Goal: Register for event/course

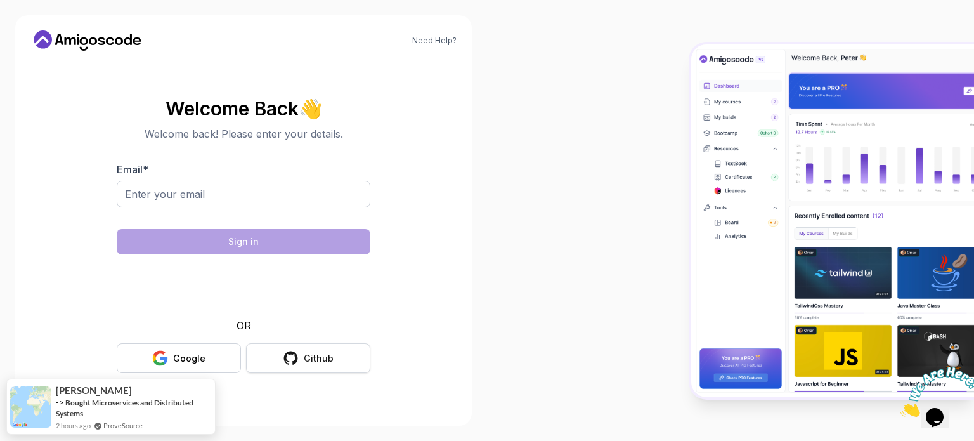
click at [269, 348] on button "Github" at bounding box center [308, 358] width 124 height 30
click at [304, 352] on div "Github" at bounding box center [319, 358] width 30 height 13
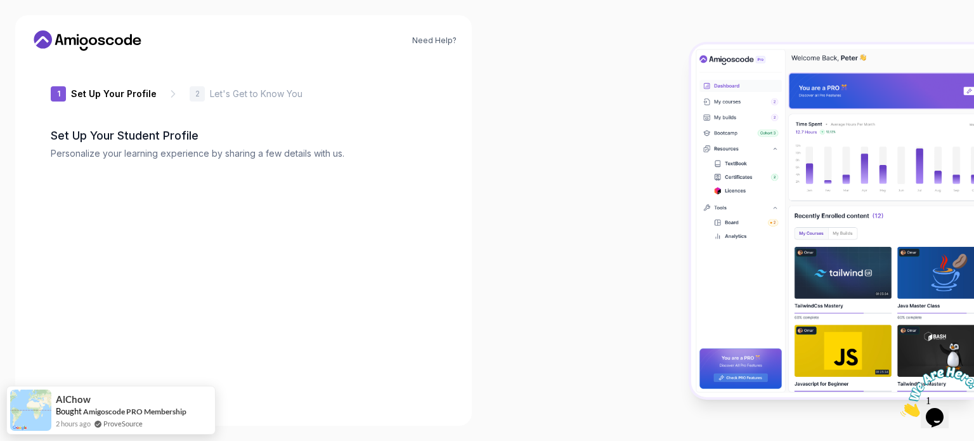
type input "wildiguana9b2e8"
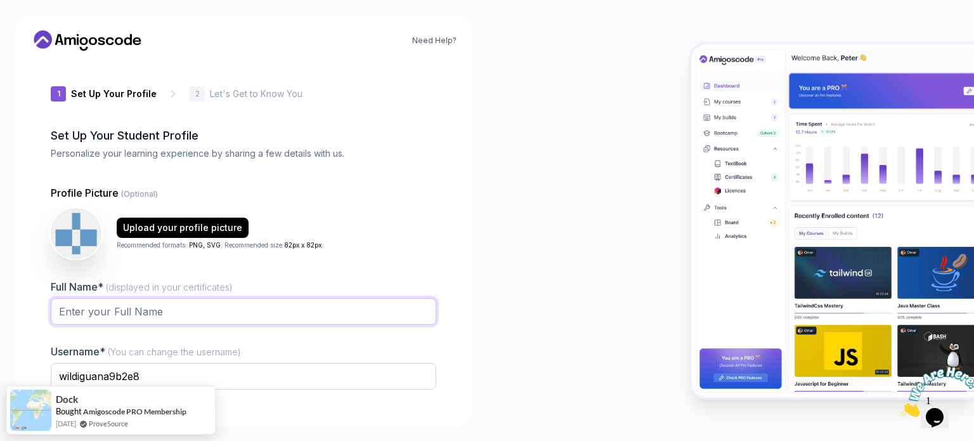
click at [333, 310] on input "Full Name* (displayed in your certificates)" at bounding box center [244, 311] width 386 height 27
type input "vikram"
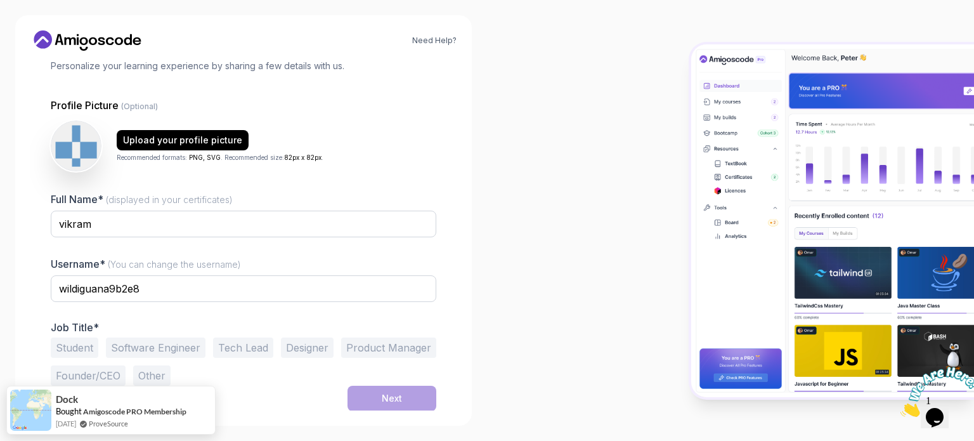
click at [84, 346] on button "Student" at bounding box center [75, 347] width 48 height 20
click at [370, 393] on button "Next" at bounding box center [392, 398] width 89 height 25
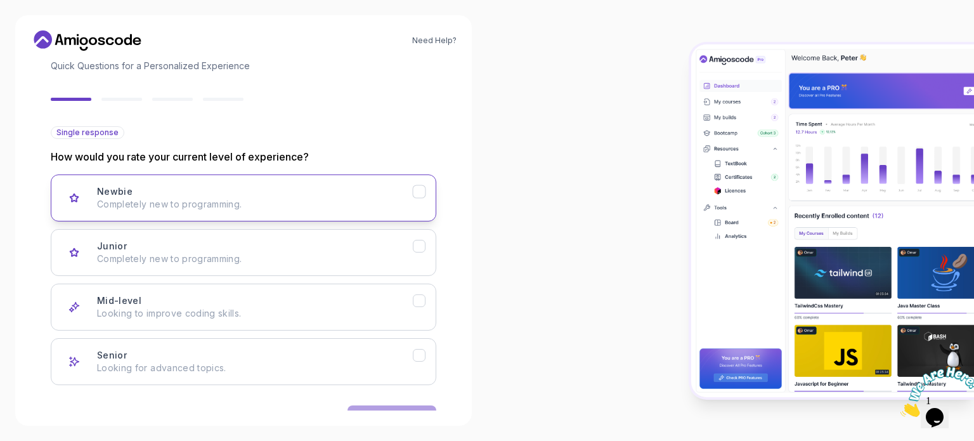
click at [279, 200] on p "Completely new to programming." at bounding box center [255, 204] width 316 height 13
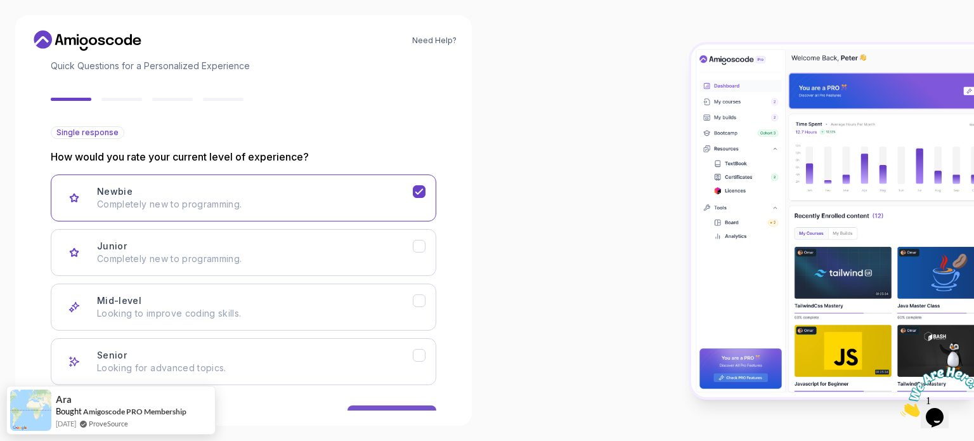
click at [392, 405] on button "Next" at bounding box center [392, 417] width 89 height 25
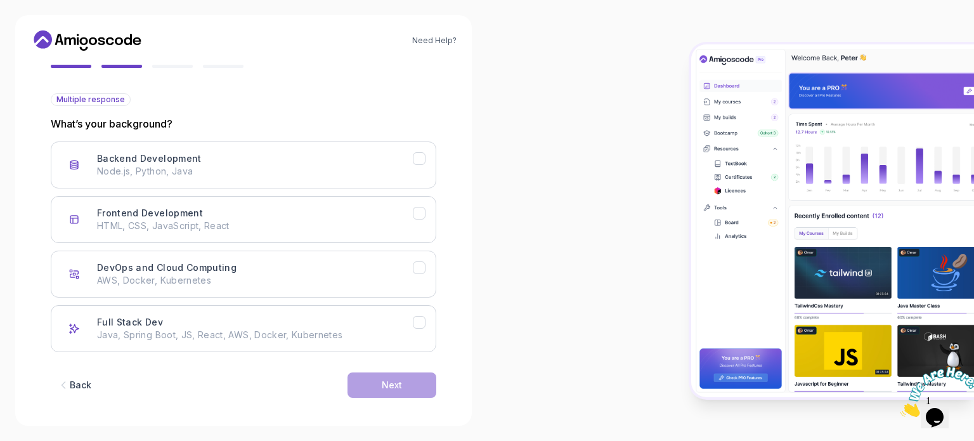
scroll to position [127, 0]
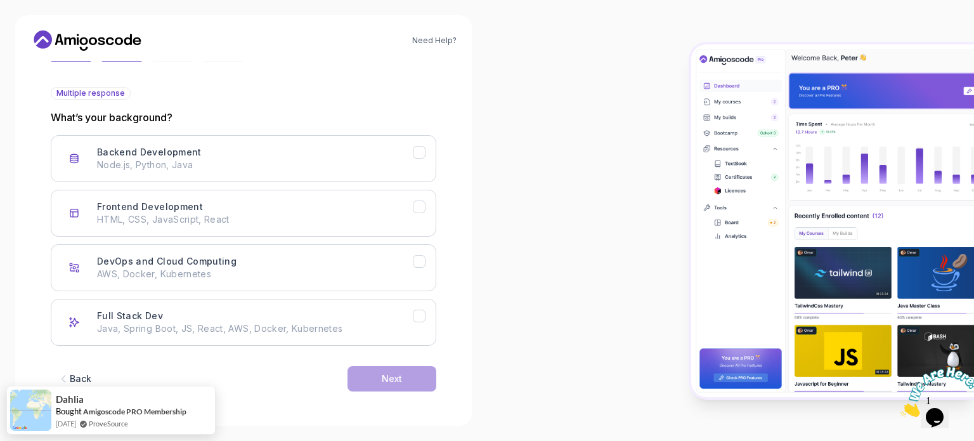
click at [69, 370] on button "Back" at bounding box center [74, 378] width 47 height 25
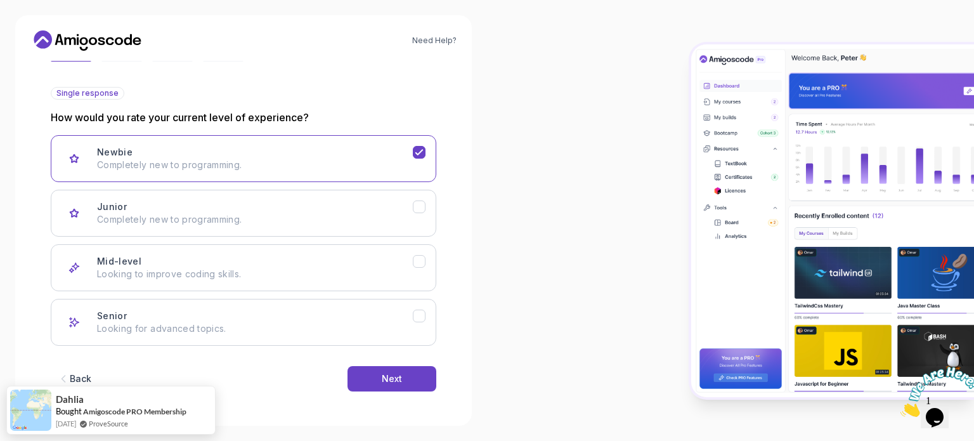
click at [72, 372] on div "Back" at bounding box center [81, 378] width 22 height 13
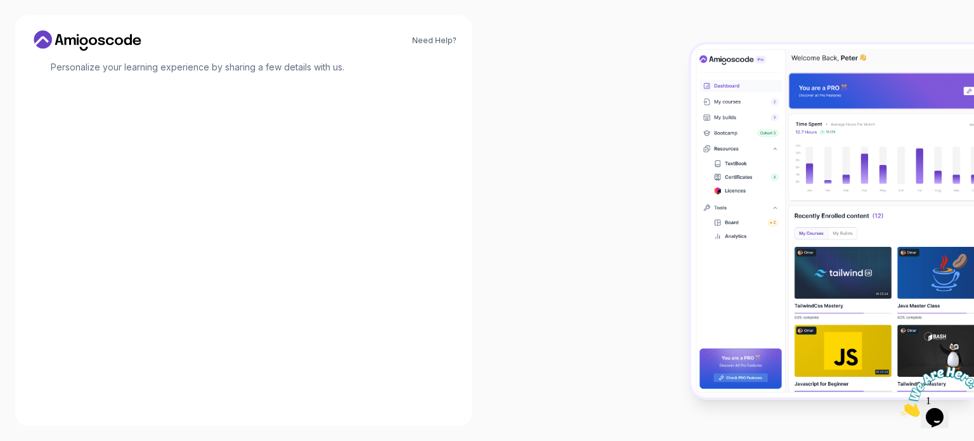
scroll to position [88, 0]
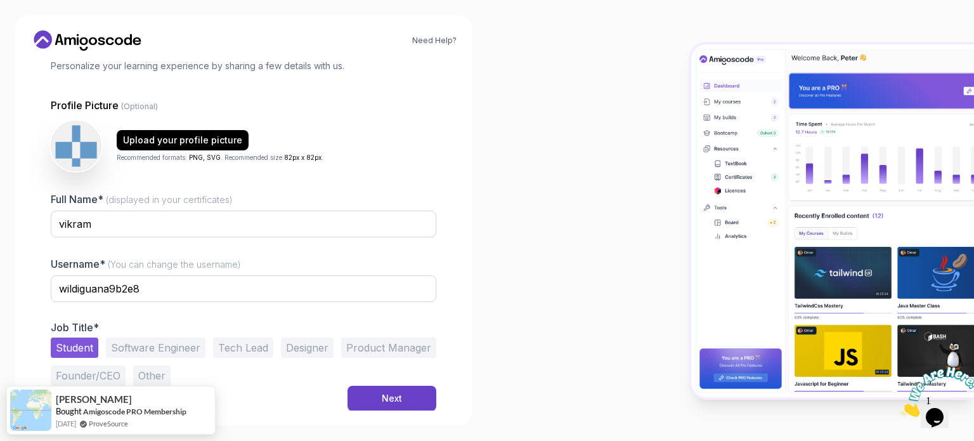
click at [150, 379] on button "Other" at bounding box center [151, 375] width 37 height 20
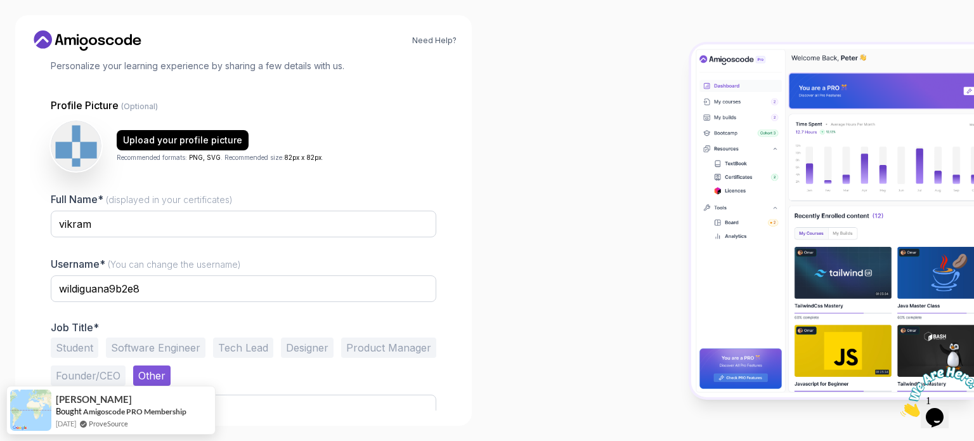
scroll to position [137, 0]
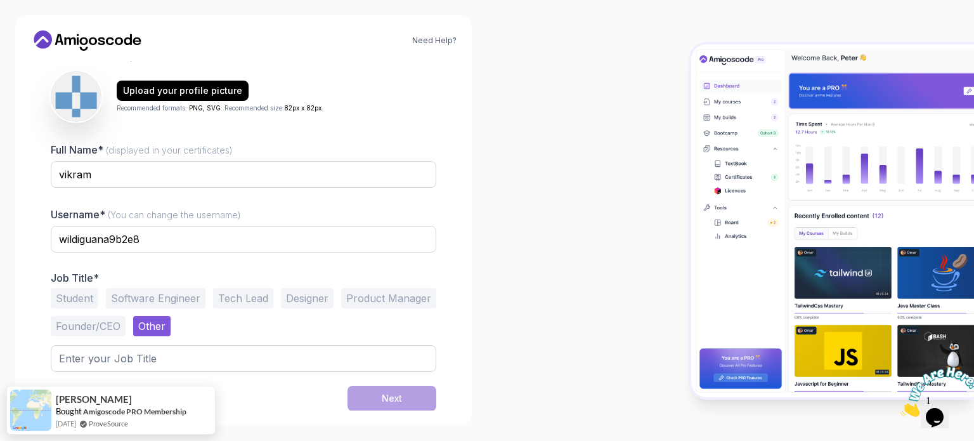
click at [313, 302] on button "Designer" at bounding box center [307, 298] width 53 height 20
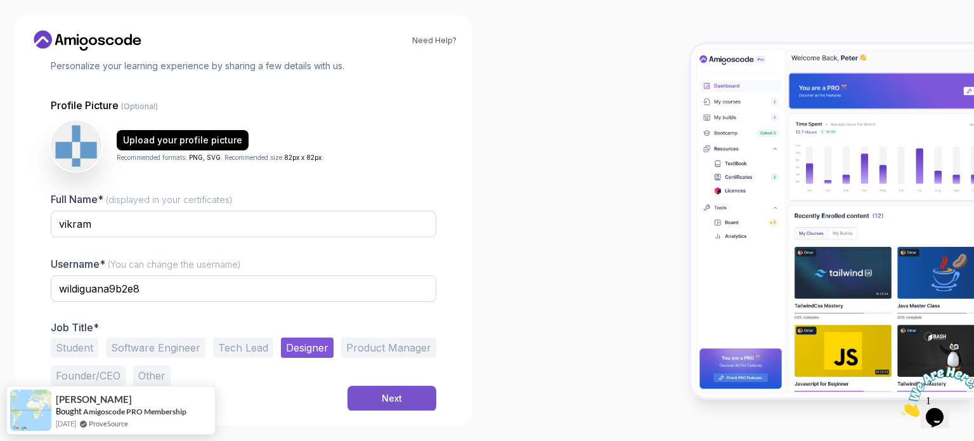
click at [380, 387] on button "Next" at bounding box center [392, 398] width 89 height 25
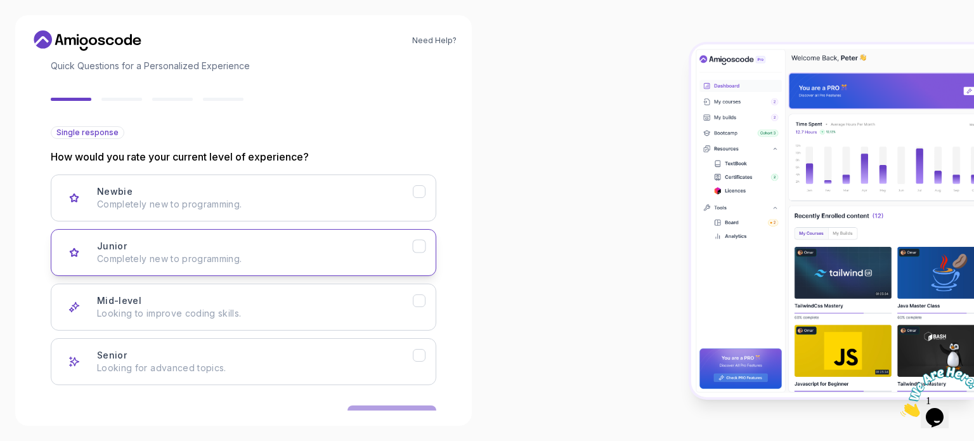
scroll to position [127, 0]
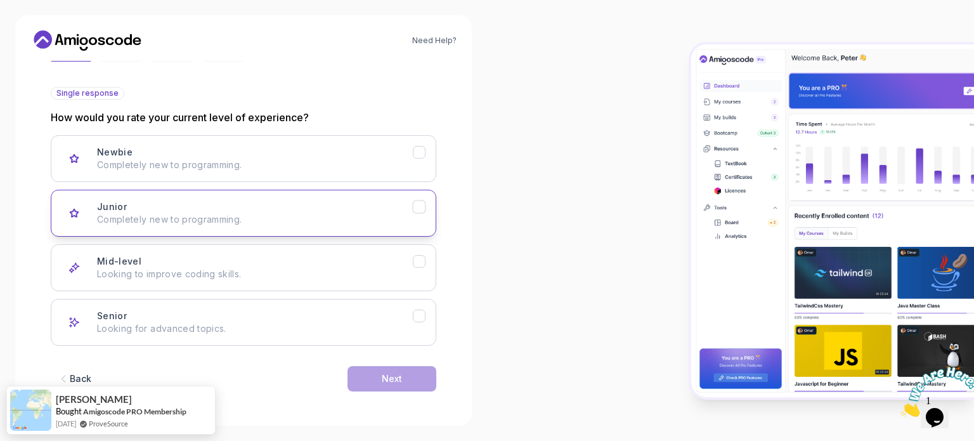
click at [292, 223] on p "Completely new to programming." at bounding box center [255, 219] width 316 height 13
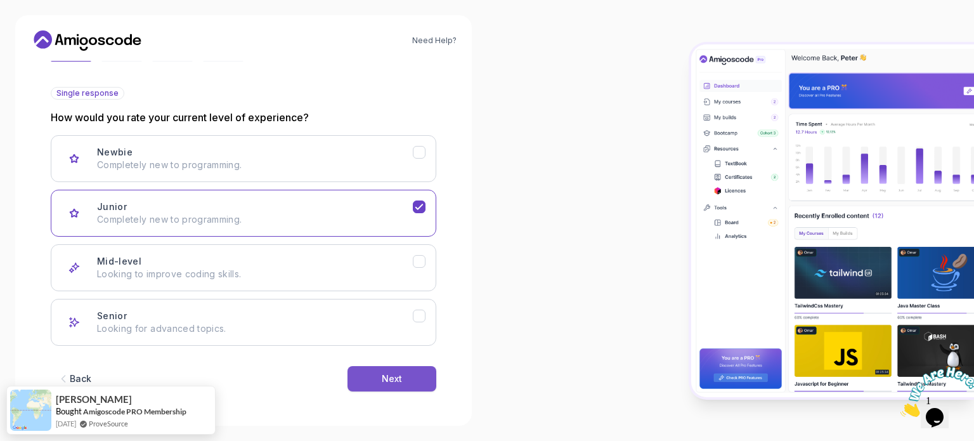
click at [378, 375] on button "Next" at bounding box center [392, 378] width 89 height 25
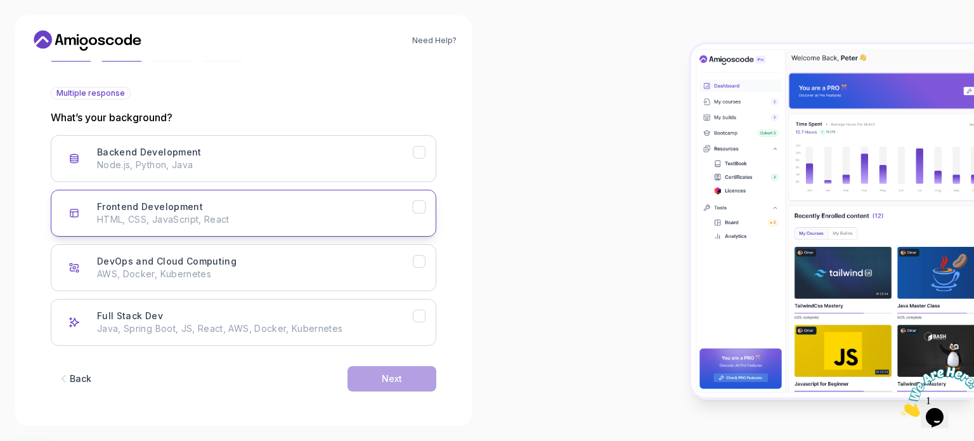
click at [269, 215] on p "HTML, CSS, JavaScript, React" at bounding box center [255, 219] width 316 height 13
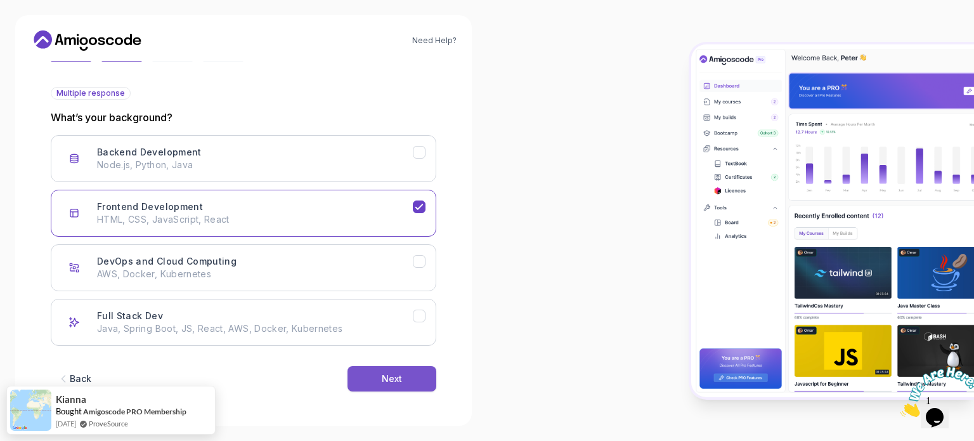
click at [375, 374] on button "Next" at bounding box center [392, 378] width 89 height 25
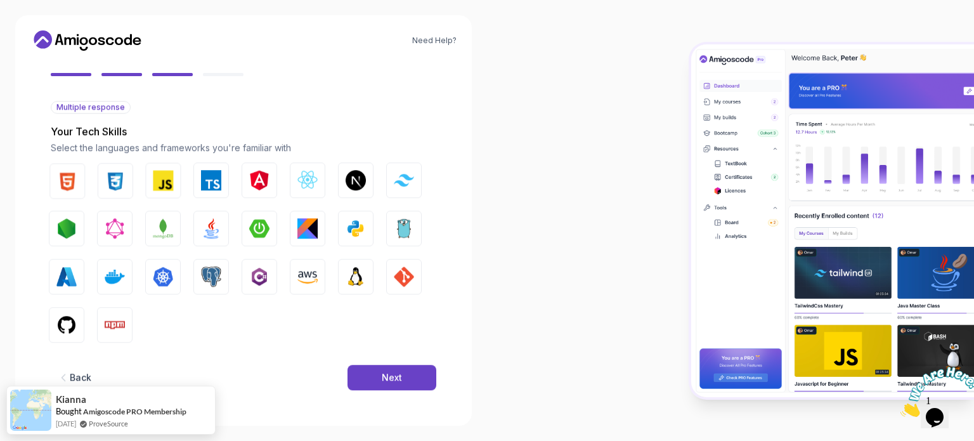
scroll to position [112, 0]
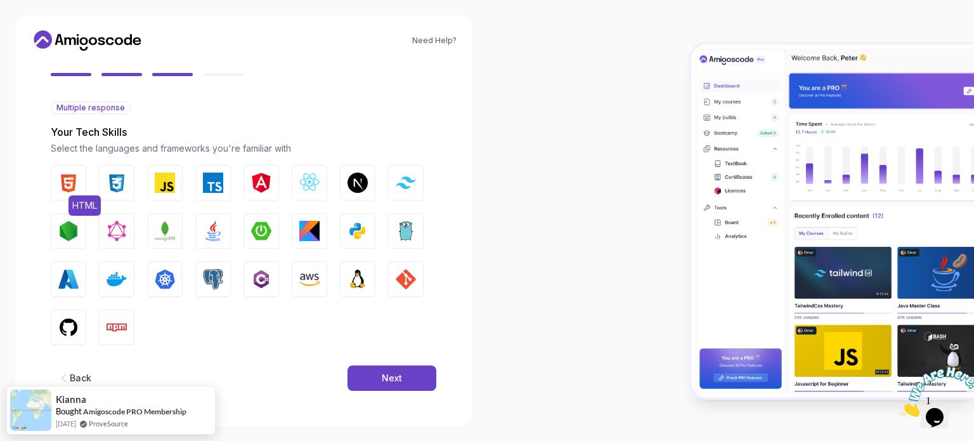
click at [70, 184] on img "button" at bounding box center [68, 183] width 20 height 20
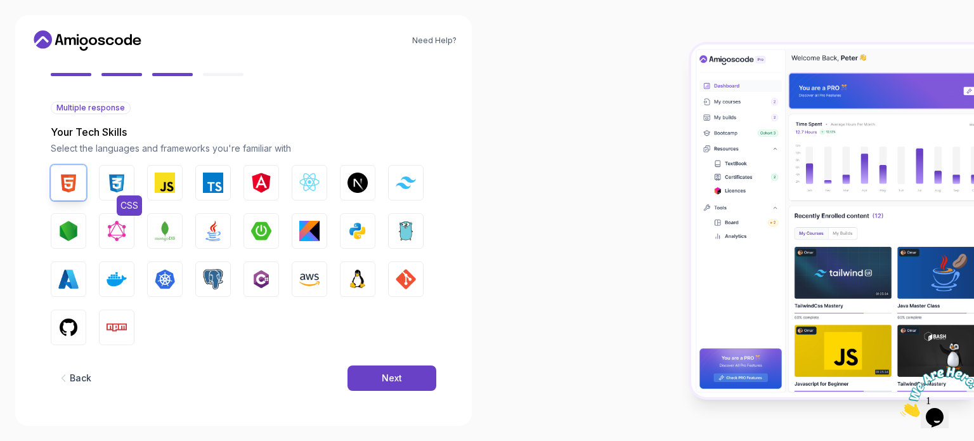
click at [110, 184] on img "button" at bounding box center [117, 183] width 20 height 20
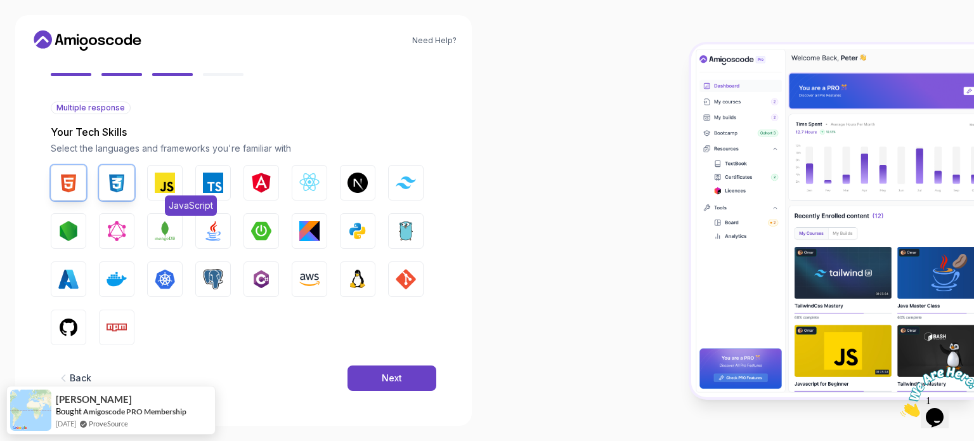
click at [160, 182] on img "button" at bounding box center [165, 183] width 20 height 20
click at [381, 370] on button "Next" at bounding box center [392, 377] width 89 height 25
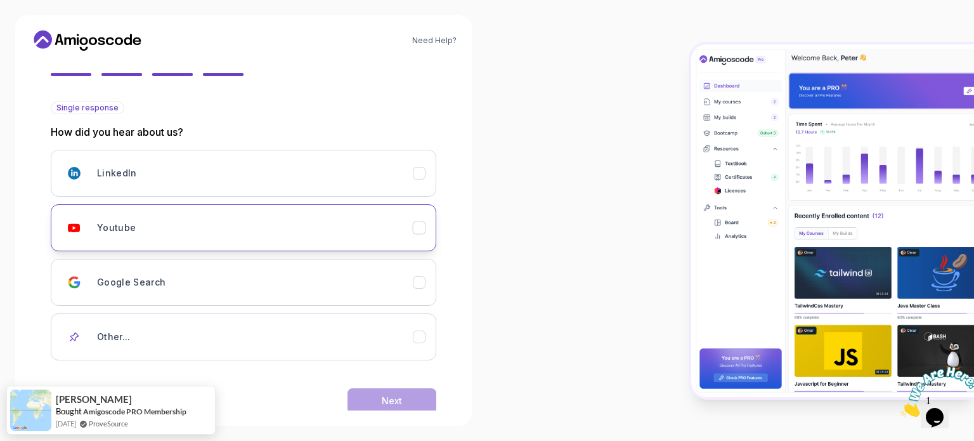
click at [181, 218] on div "Youtube" at bounding box center [255, 227] width 316 height 25
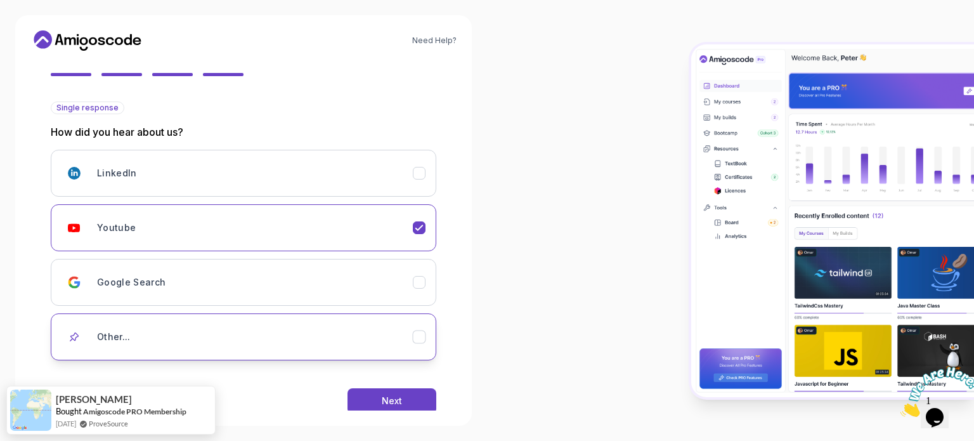
click at [162, 329] on div "Other..." at bounding box center [255, 336] width 316 height 25
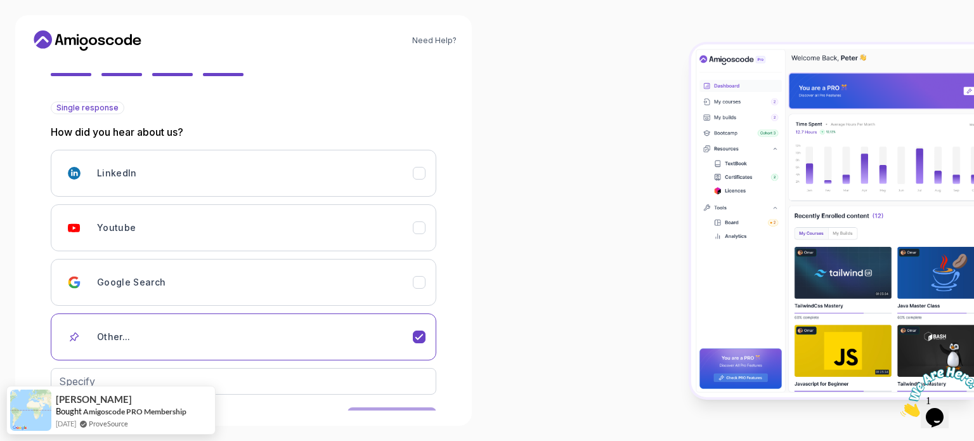
scroll to position [154, 0]
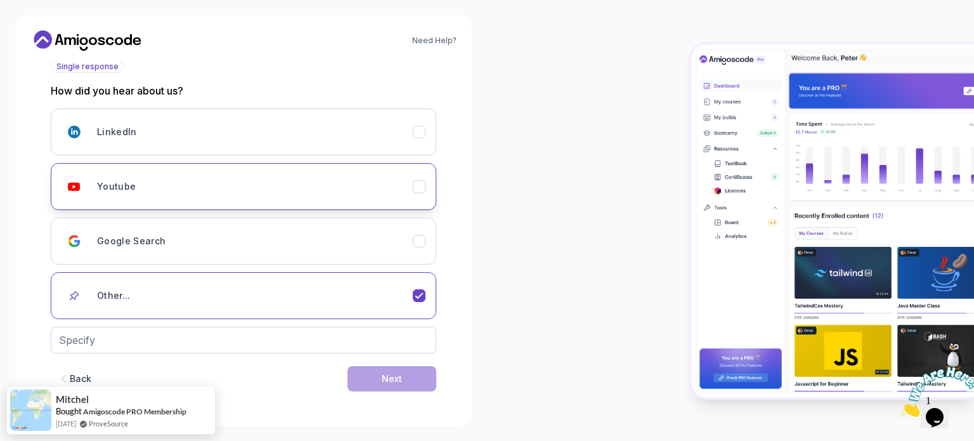
click at [159, 186] on div "Youtube" at bounding box center [255, 186] width 316 height 25
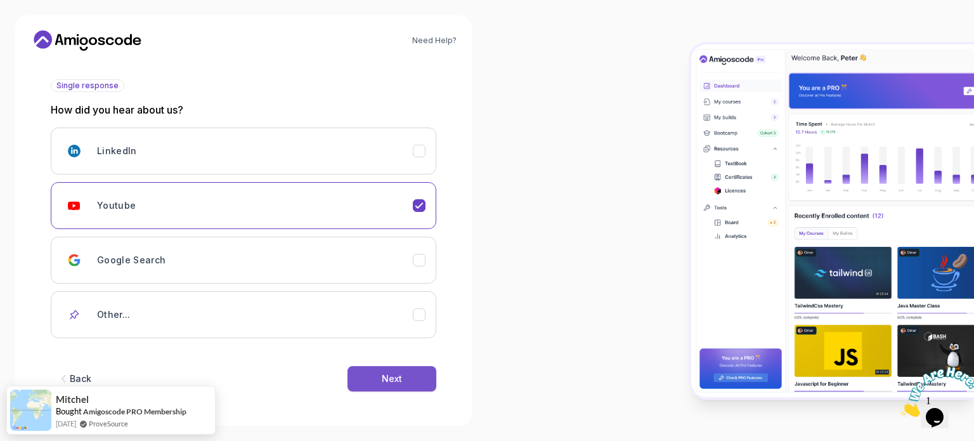
click at [403, 381] on button "Next" at bounding box center [392, 378] width 89 height 25
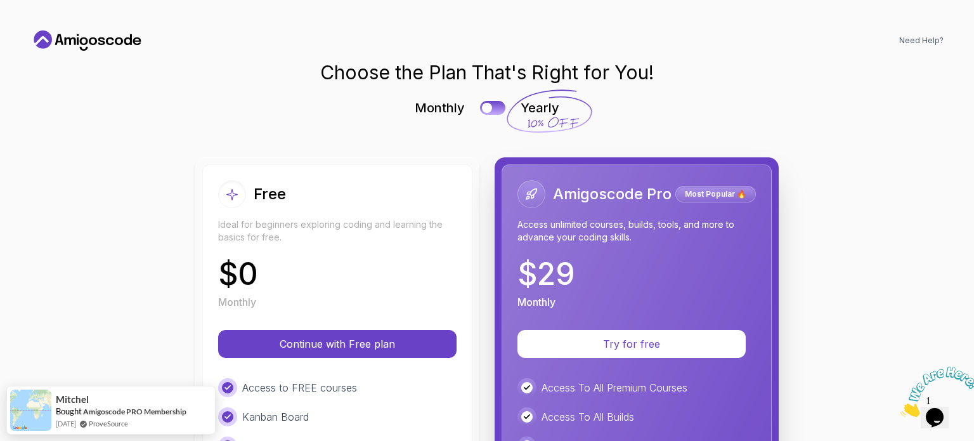
scroll to position [65, 0]
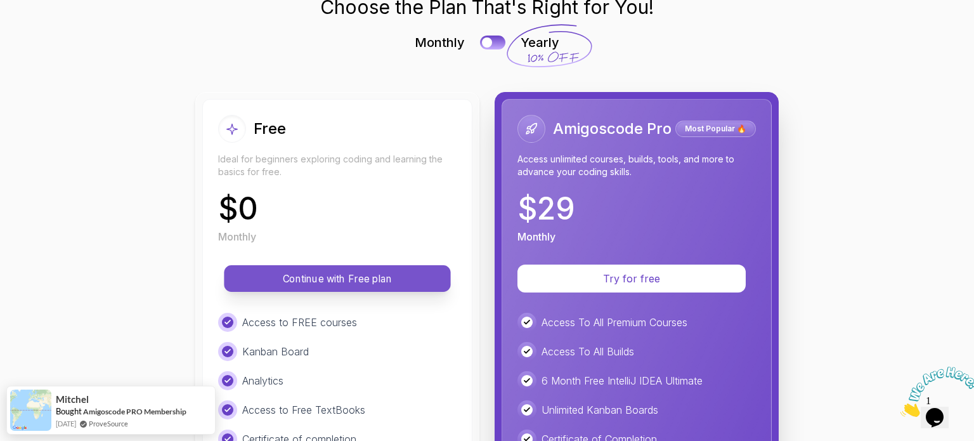
click at [407, 277] on p "Continue with Free plan" at bounding box center [338, 278] width 198 height 15
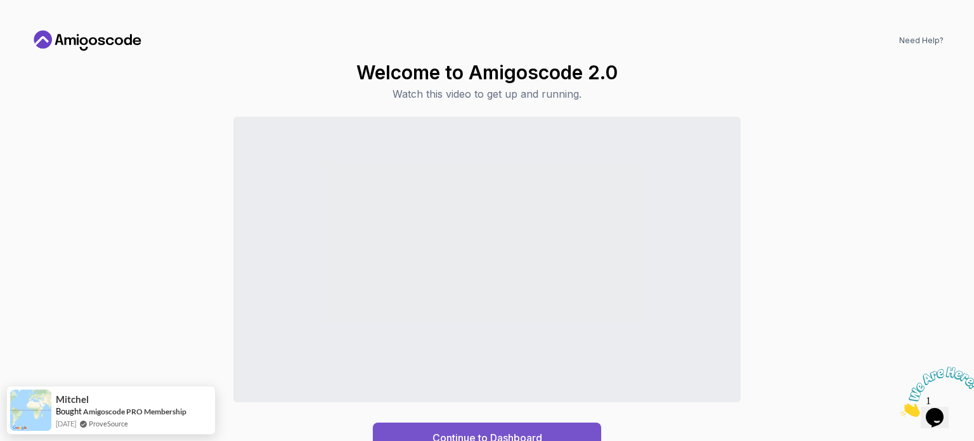
click at [444, 425] on button "Continue to Dashboard" at bounding box center [487, 437] width 228 height 30
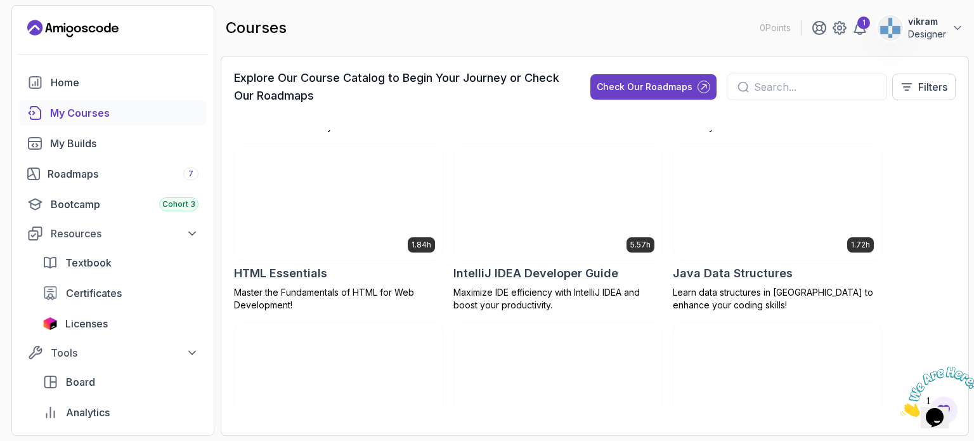
scroll to position [766, 0]
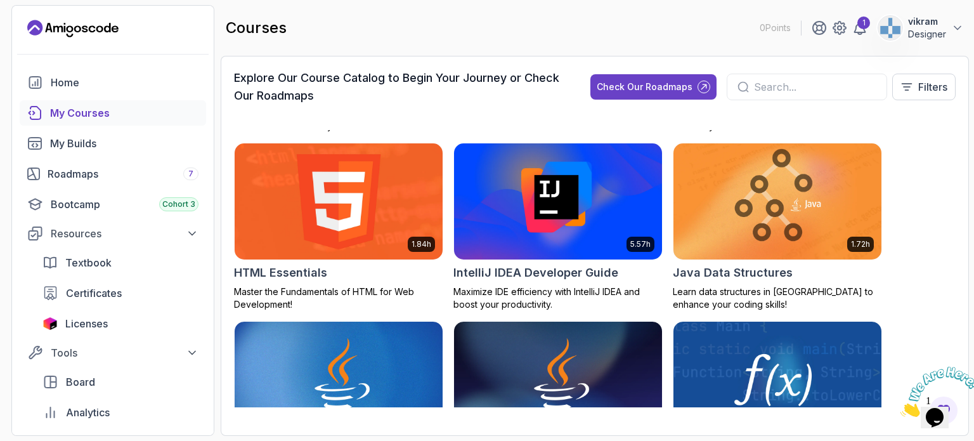
click at [380, 197] on img at bounding box center [339, 201] width 218 height 122
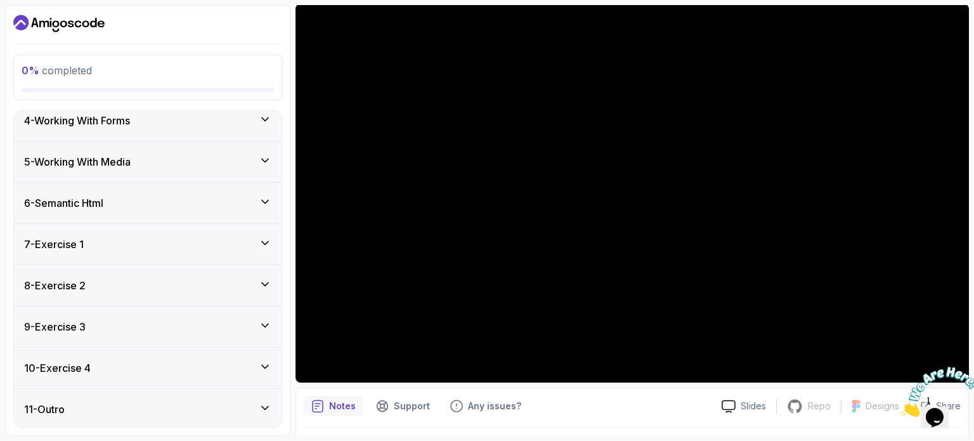
scroll to position [113, 0]
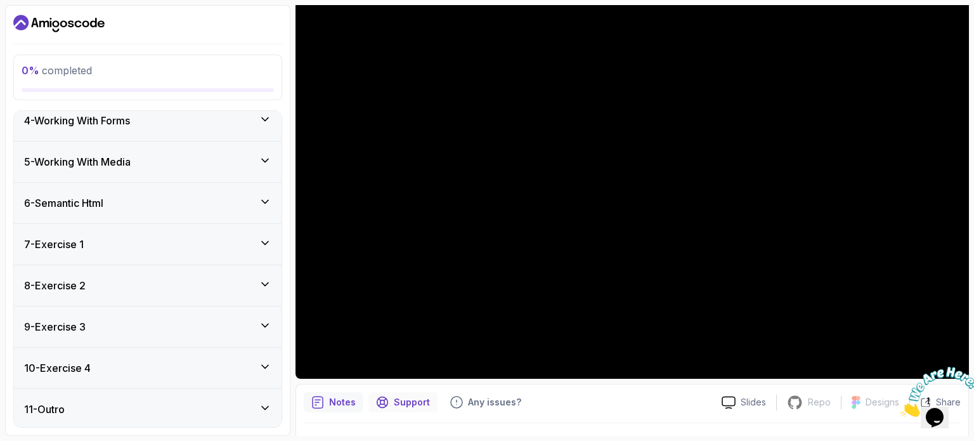
click at [400, 400] on p "Support" at bounding box center [412, 402] width 36 height 13
click at [349, 402] on p "Notes" at bounding box center [342, 402] width 27 height 13
click at [468, 398] on p "Any issues?" at bounding box center [494, 402] width 53 height 13
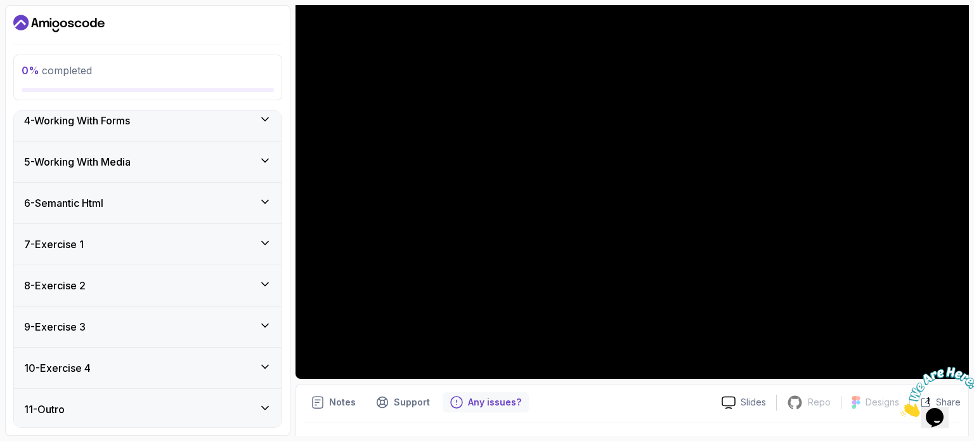
click at [468, 398] on p "Any issues?" at bounding box center [494, 402] width 53 height 13
click at [415, 402] on p "Support" at bounding box center [412, 402] width 36 height 13
click at [901, 408] on icon "Close" at bounding box center [901, 413] width 0 height 11
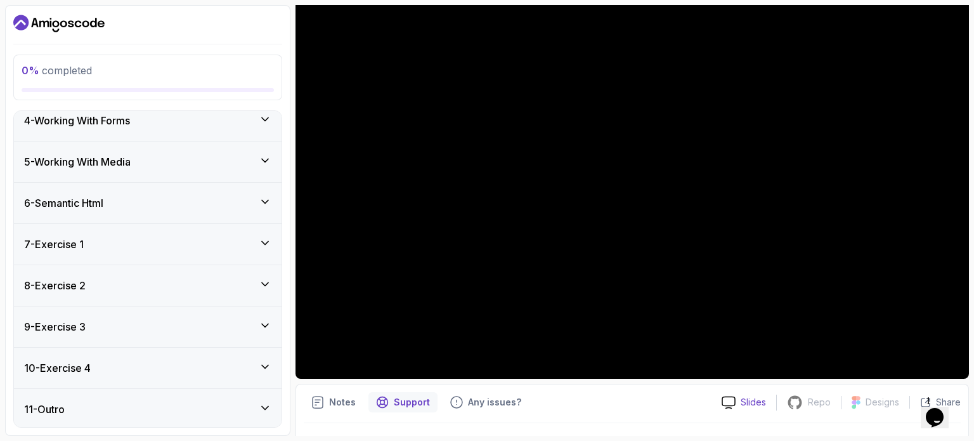
click at [739, 403] on div "Slides" at bounding box center [744, 402] width 65 height 13
click at [974, 255] on section "0 % completed 1 - Todo 1 - Course Slides slides 2 - Important Before We Begin T…" at bounding box center [487, 220] width 974 height 441
